Goal: Information Seeking & Learning: Learn about a topic

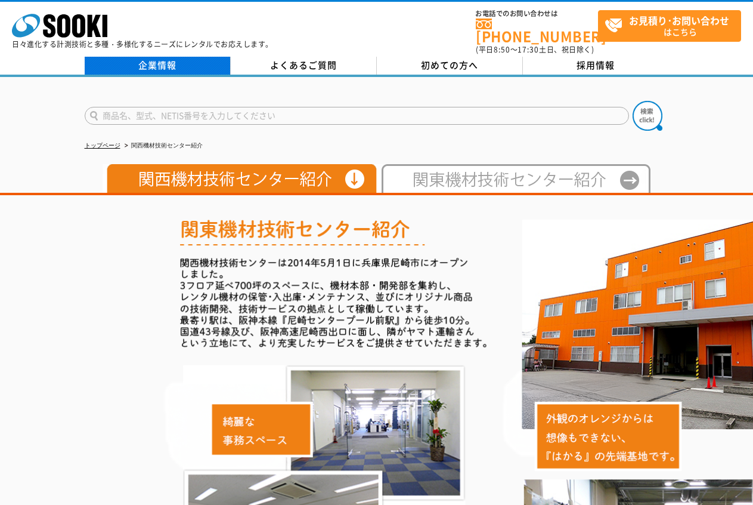
click at [174, 58] on link "企業情報" at bounding box center [158, 66] width 146 height 18
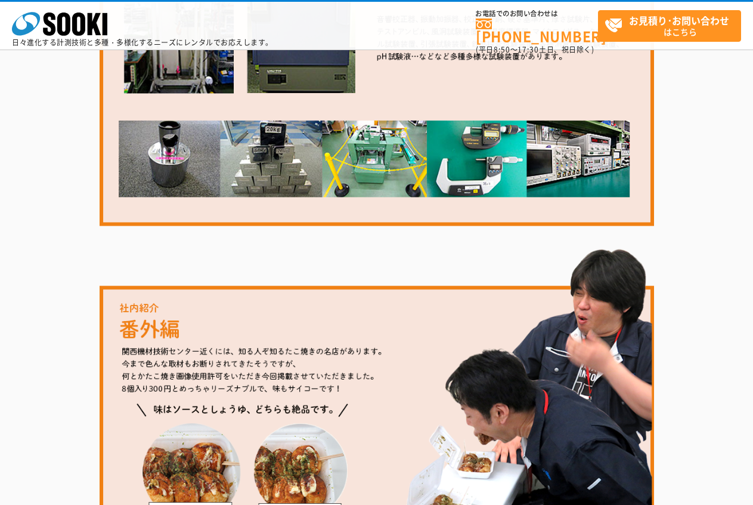
scroll to position [2053, 0]
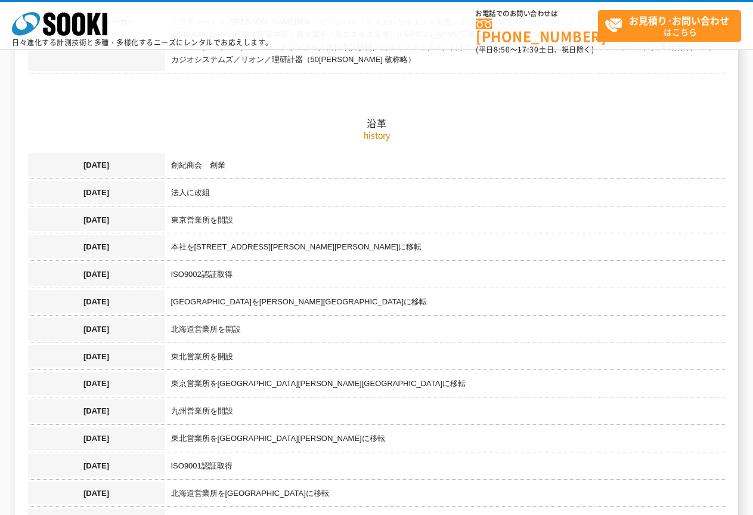
scroll to position [1133, 0]
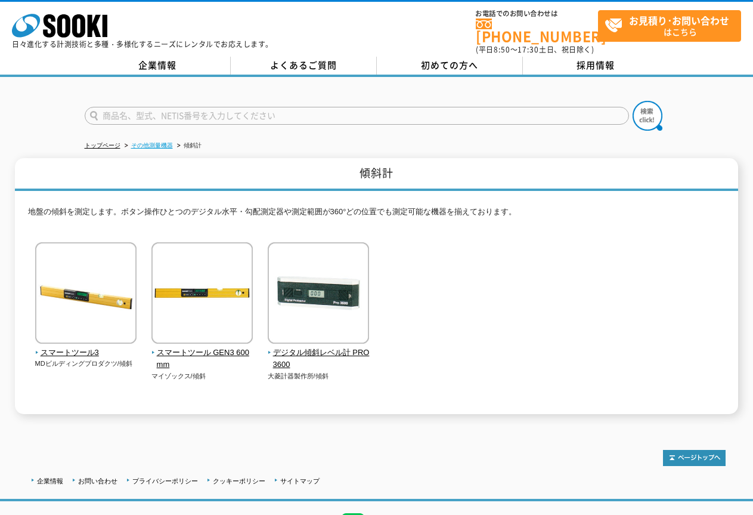
click at [151, 142] on link "その他測量機器" at bounding box center [152, 145] width 42 height 7
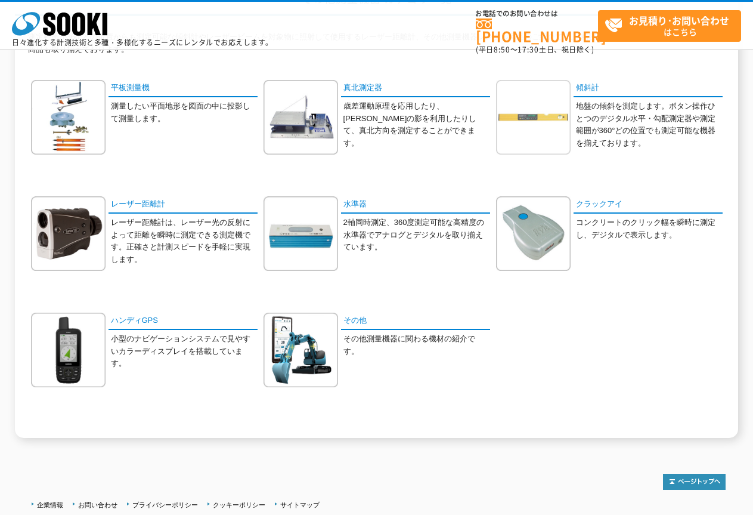
scroll to position [60, 0]
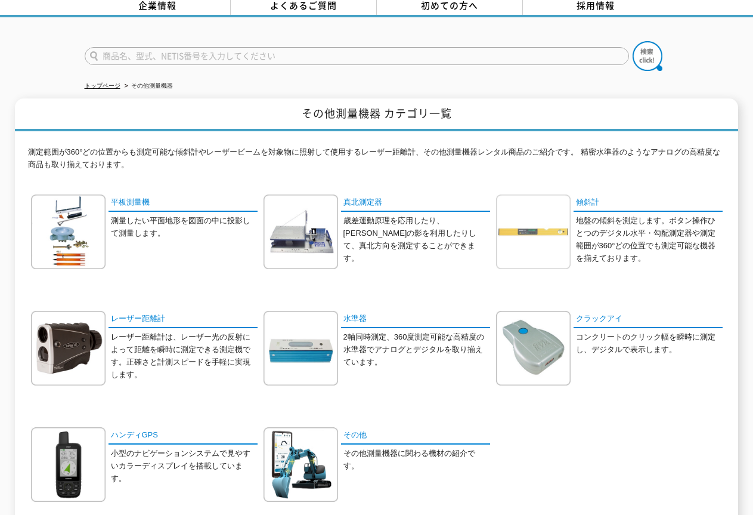
click at [513, 217] on img at bounding box center [533, 231] width 75 height 75
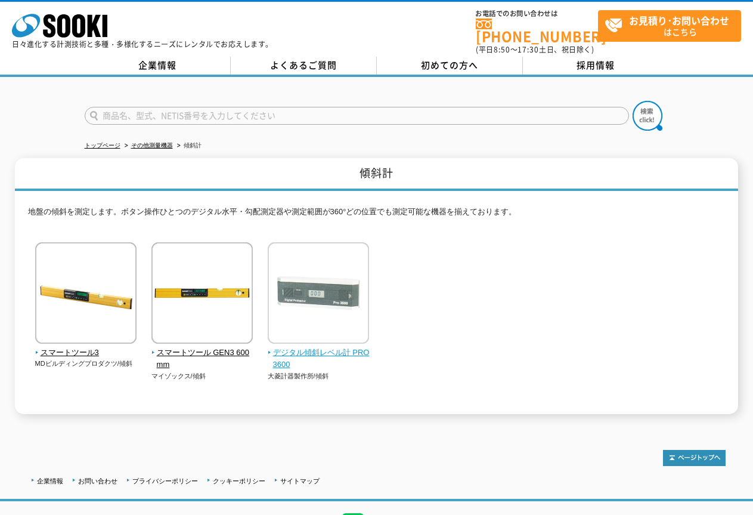
scroll to position [61, 0]
